Goal: Transaction & Acquisition: Purchase product/service

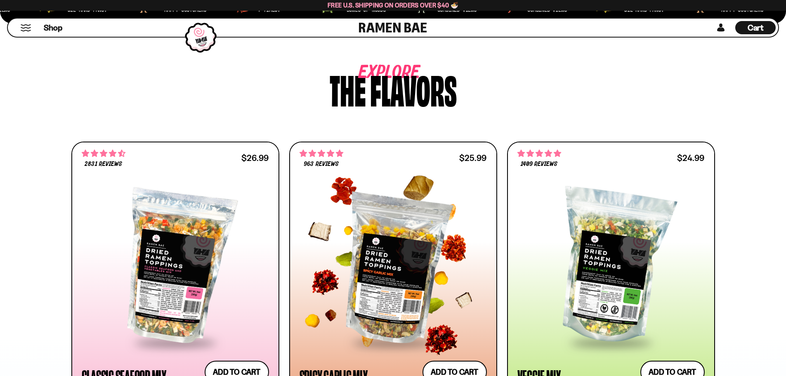
scroll to position [372, 0]
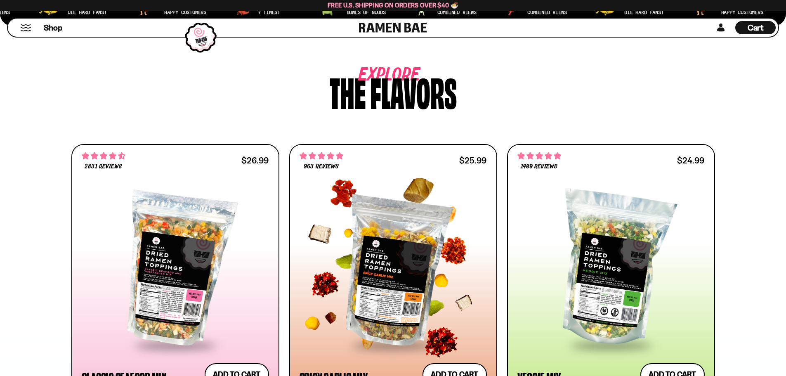
drag, startPoint x: 381, startPoint y: 218, endPoint x: 28, endPoint y: 245, distance: 354.0
click at [381, 218] on div at bounding box center [393, 269] width 187 height 150
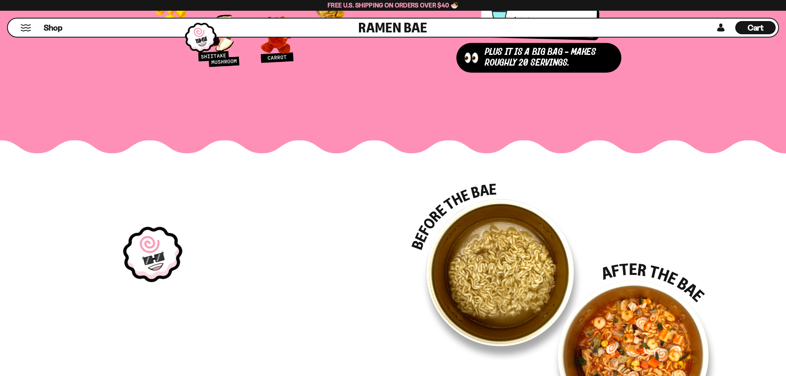
scroll to position [1115, 0]
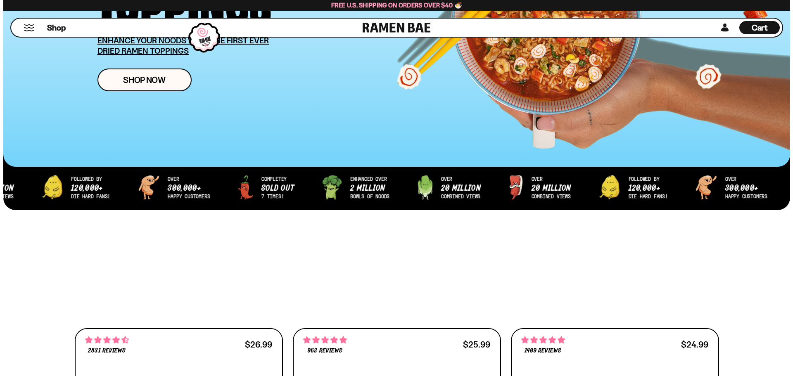
scroll to position [206, 0]
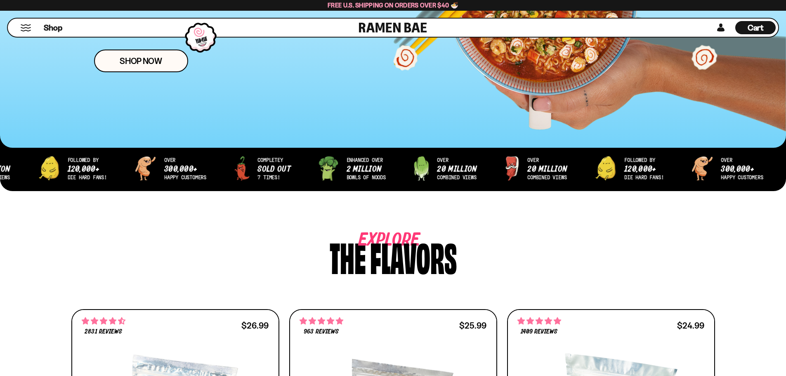
click at [26, 29] on button "Mobile Menu Trigger" at bounding box center [25, 27] width 11 height 7
